Goal: Task Accomplishment & Management: Manage account settings

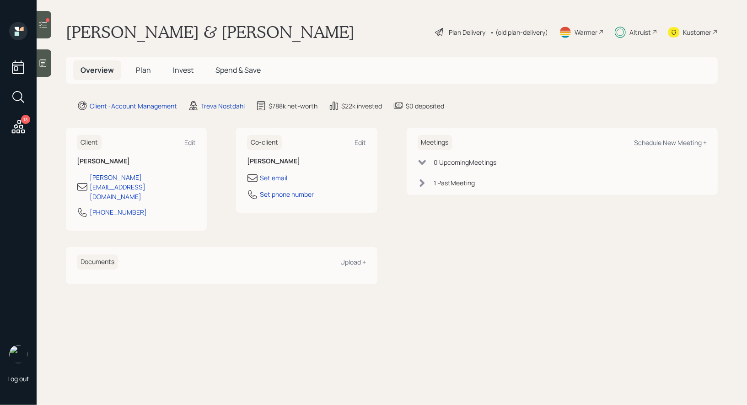
click at [180, 71] on span "Invest" at bounding box center [183, 70] width 21 height 10
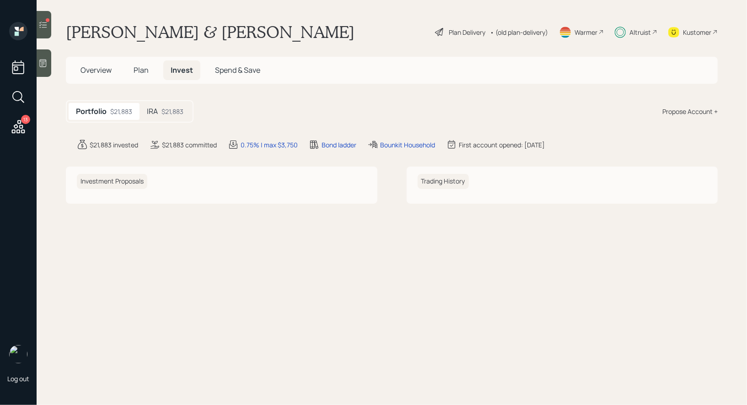
click at [51, 19] on div at bounding box center [44, 24] width 15 height 27
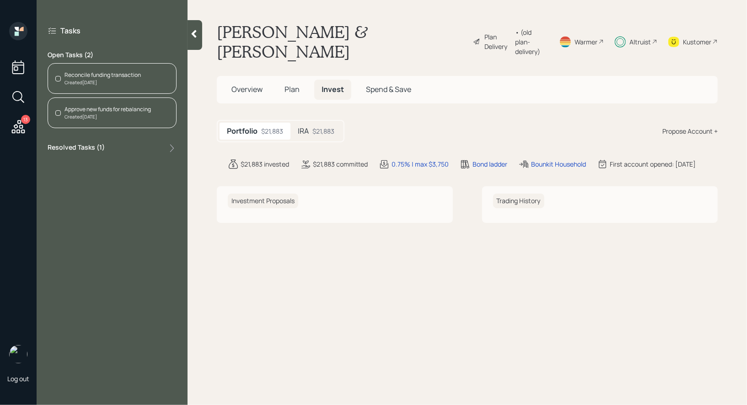
click at [96, 72] on div "Reconcile funding transaction" at bounding box center [102, 75] width 76 height 8
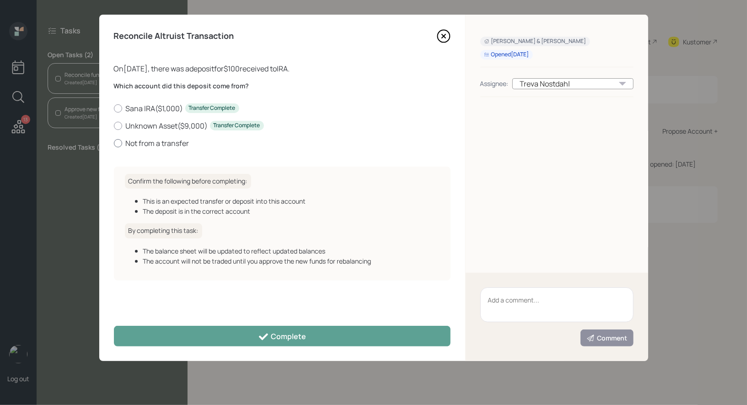
click at [119, 143] on div at bounding box center [118, 143] width 8 height 8
click at [114, 143] on input "Not from a transfer" at bounding box center [113, 143] width 0 height 0
radio input "true"
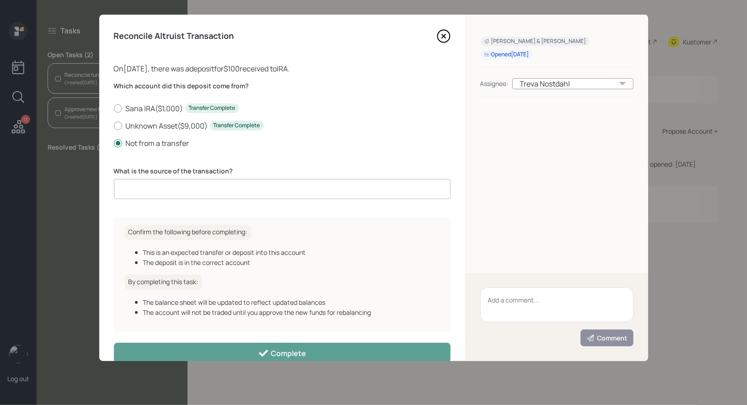
click at [140, 193] on input at bounding box center [282, 189] width 337 height 20
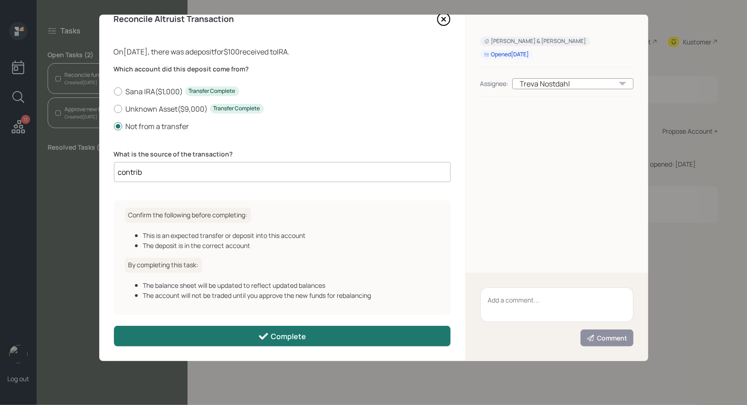
type input "contrib"
click at [206, 333] on button "Complete" at bounding box center [282, 336] width 337 height 21
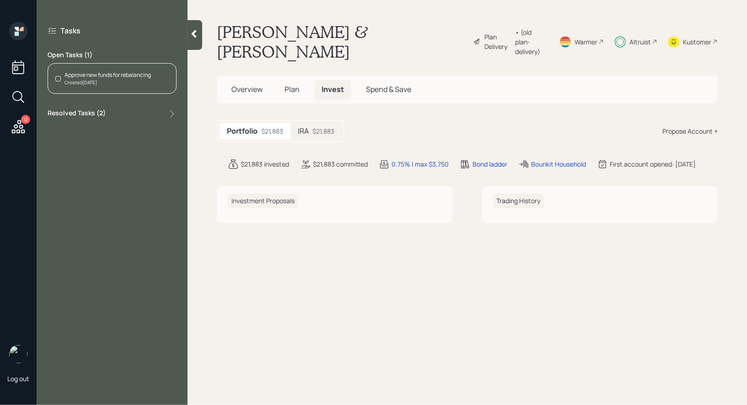
click at [106, 71] on div "Approve new funds for rebalancing" at bounding box center [107, 75] width 86 height 8
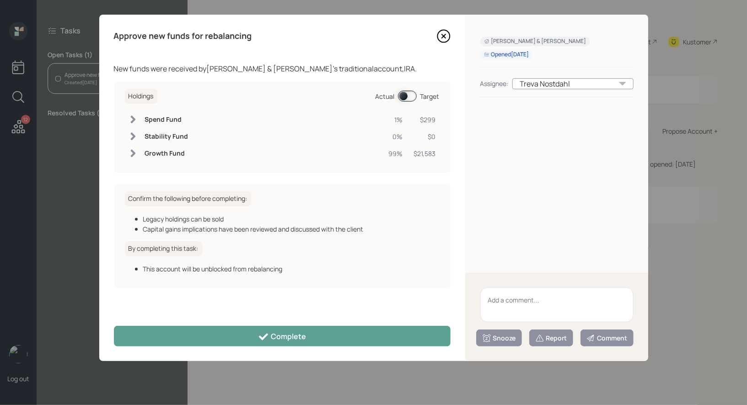
click at [406, 95] on span at bounding box center [407, 96] width 19 height 11
click at [410, 95] on span at bounding box center [407, 96] width 19 height 11
click at [444, 34] on icon at bounding box center [443, 36] width 4 height 4
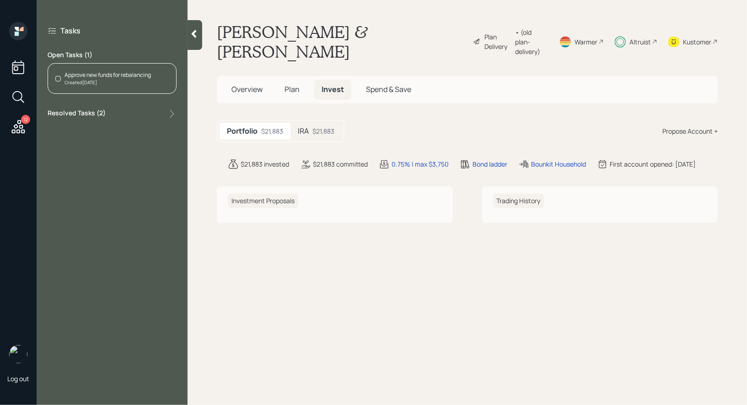
click at [296, 90] on span "Plan" at bounding box center [292, 89] width 15 height 10
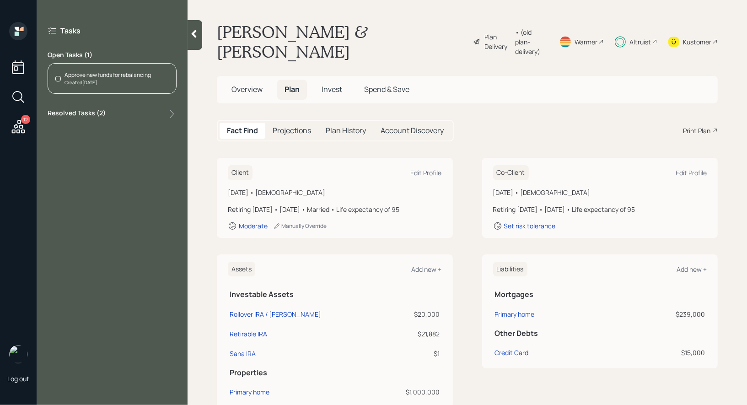
click at [329, 91] on span "Invest" at bounding box center [332, 89] width 21 height 10
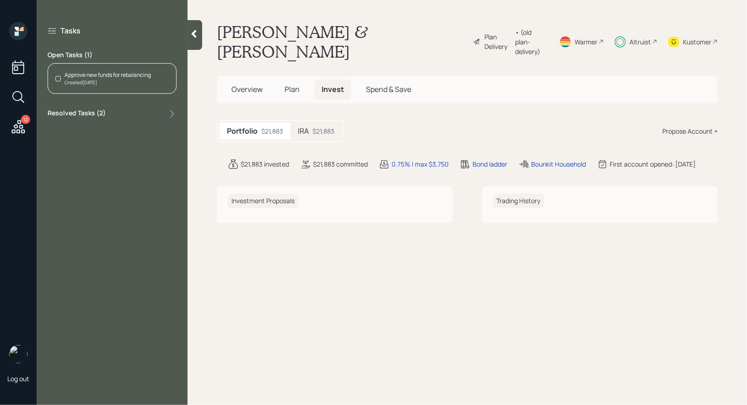
click at [314, 130] on div "$21,883" at bounding box center [323, 131] width 22 height 10
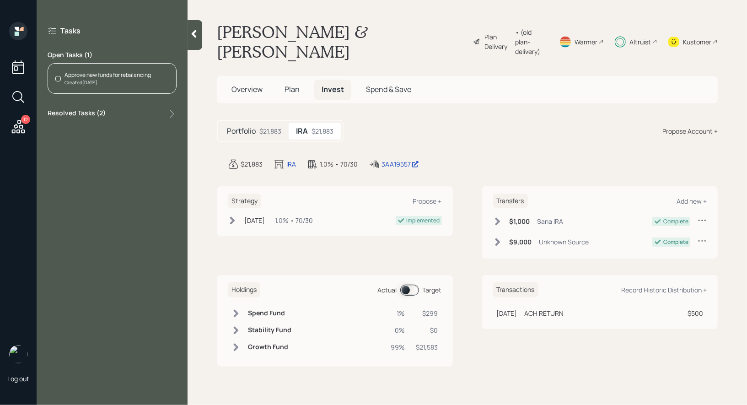
click at [403, 287] on span at bounding box center [409, 290] width 19 height 11
click at [413, 289] on span at bounding box center [409, 290] width 19 height 11
click at [295, 90] on span "Plan" at bounding box center [292, 89] width 15 height 10
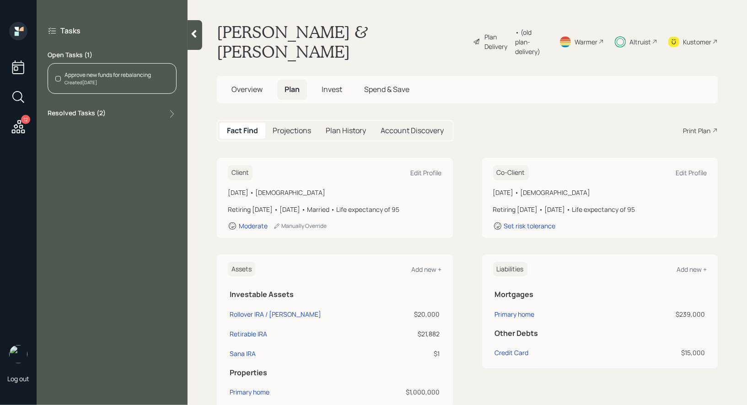
click at [137, 74] on div "Approve new funds for rebalancing" at bounding box center [107, 75] width 86 height 8
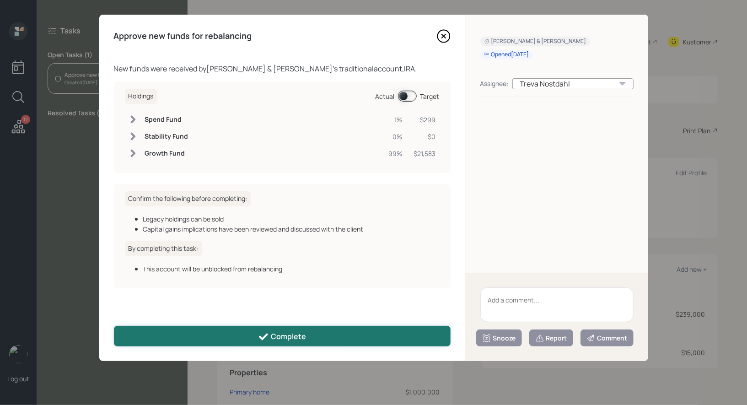
click at [292, 338] on div "Complete" at bounding box center [282, 336] width 48 height 11
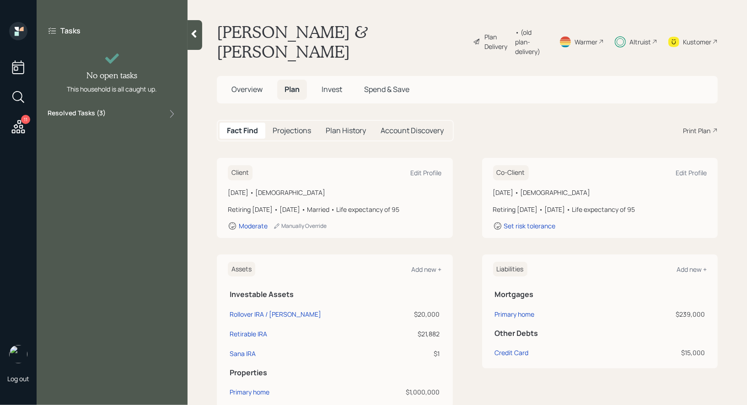
click at [196, 33] on icon at bounding box center [193, 33] width 9 height 9
